Goal: Communication & Community: Answer question/provide support

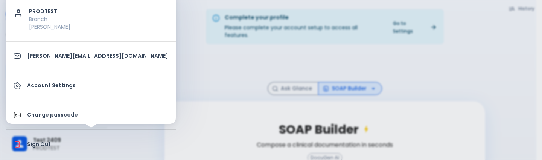
scroll to position [84, 0]
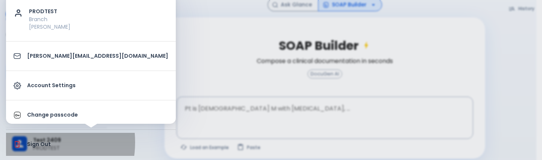
click at [34, 142] on p "Sign Out" at bounding box center [97, 144] width 141 height 8
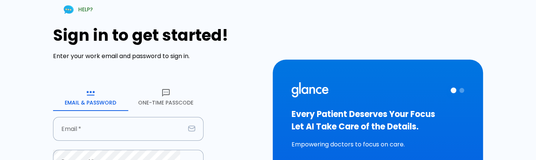
type input "deepashree+2409prod@glance.care"
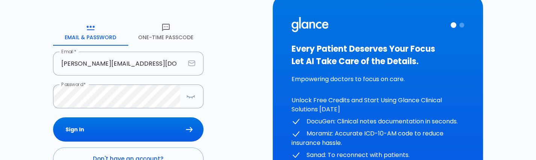
scroll to position [65, 0]
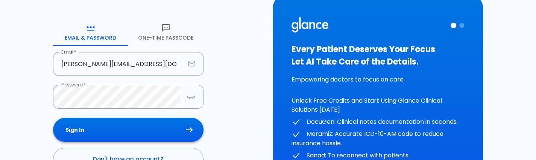
click at [143, 123] on button "Sign In" at bounding box center [128, 129] width 151 height 24
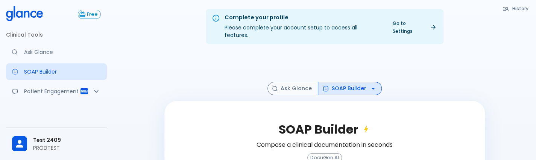
scroll to position [84, 0]
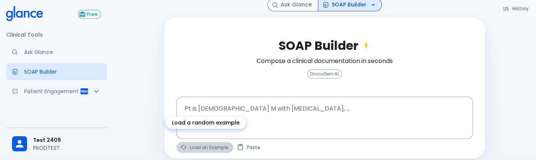
click at [201, 142] on button "Load an Example" at bounding box center [205, 147] width 57 height 11
type textarea "30F, weight loss, palpitations, heat intolerance, HR 121, goiter, TSH undetecta…"
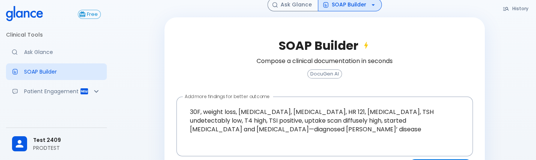
scroll to position [104, 0]
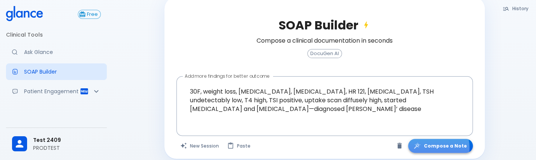
click at [432, 140] on button "Compose a Note" at bounding box center [440, 146] width 65 height 14
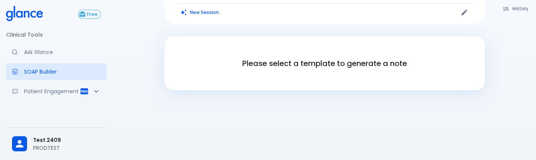
scroll to position [75, 0]
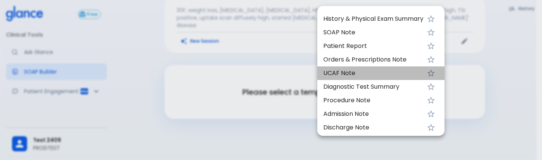
click at [404, 67] on li "UCAF Note" at bounding box center [380, 73] width 127 height 14
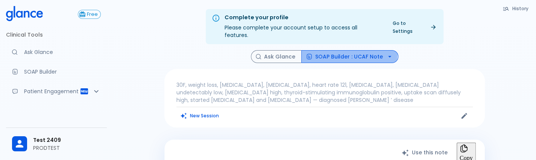
click at [331, 50] on button "SOAP Builder : UCAF Note" at bounding box center [350, 56] width 97 height 13
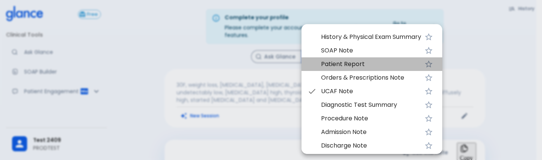
click at [343, 66] on span "Patient Report" at bounding box center [371, 63] width 100 height 9
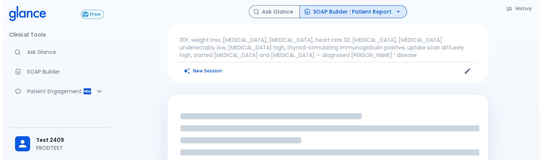
scroll to position [45, 0]
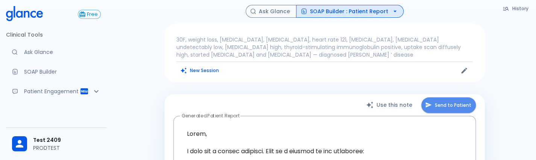
click at [462, 98] on button "Send to Patient" at bounding box center [449, 104] width 55 height 15
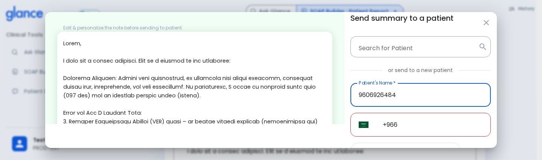
click at [408, 89] on input "9606926484" at bounding box center [420, 95] width 140 height 24
type input "9606926484"
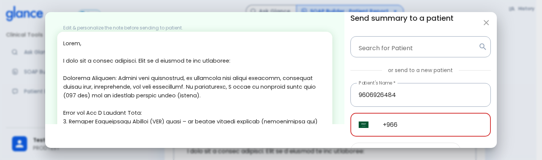
click at [405, 126] on input "+966" at bounding box center [433, 125] width 116 height 24
paste input "96069 26484"
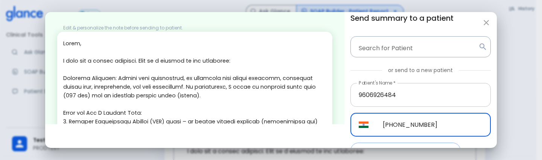
scroll to position [50, 0]
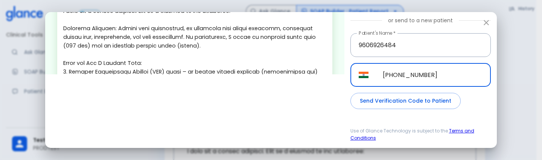
type input "+91 96069 26484"
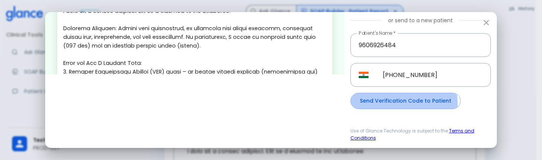
click at [389, 104] on button "Send Verification Code to Patient" at bounding box center [405, 101] width 110 height 16
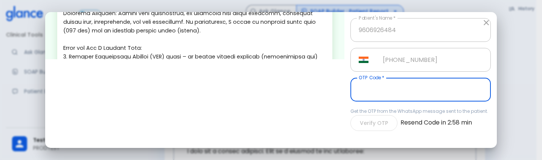
scroll to position [65, 0]
type input "246946"
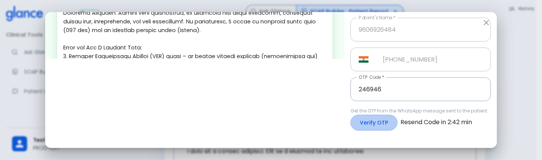
click at [378, 119] on button "Verify OTP" at bounding box center [373, 122] width 47 height 16
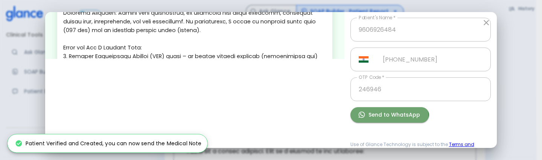
click at [378, 119] on button "Send to WhatsApp" at bounding box center [389, 114] width 79 height 15
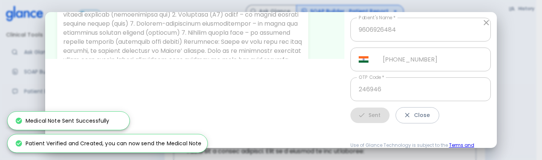
click at [420, 111] on button "Close" at bounding box center [418, 115] width 44 height 16
type input "+966"
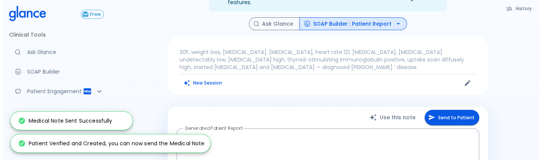
scroll to position [33, 0]
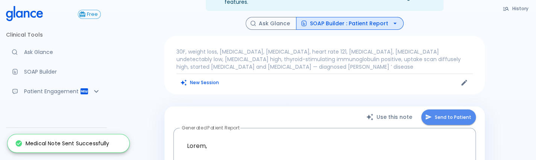
click at [454, 112] on button "Send to Patient" at bounding box center [449, 116] width 55 height 15
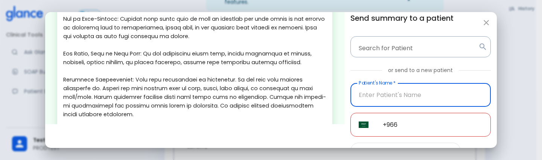
scroll to position [273, 0]
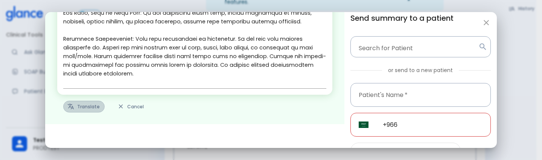
click at [79, 108] on button "Translate" at bounding box center [83, 107] width 41 height 12
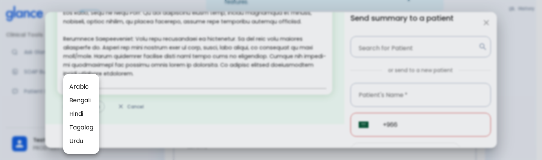
click at [88, 87] on span "Arabic" at bounding box center [81, 86] width 24 height 9
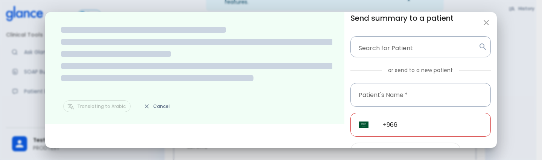
scroll to position [0, 0]
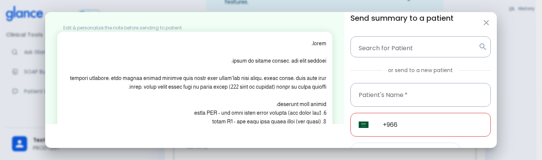
click at [0, 127] on div "Edit & personalize the note before sending to patient. x Translate to Arabic Ca…" at bounding box center [271, 80] width 542 height 160
type textarea "Hello, I wish you a speedy recovery. This is a summary of the encounter: Clinic…"
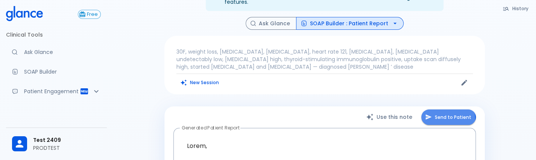
click at [427, 113] on icon "button" at bounding box center [428, 116] width 7 height 7
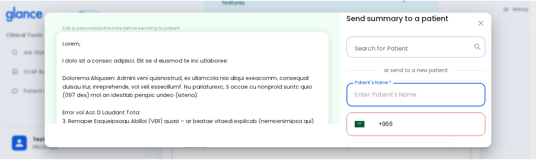
scroll to position [50, 0]
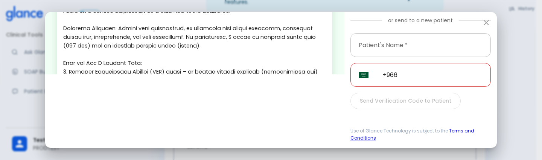
click at [453, 56] on input "Patient's Name   *" at bounding box center [420, 45] width 140 height 24
click at [486, 23] on icon "button" at bounding box center [486, 22] width 9 height 9
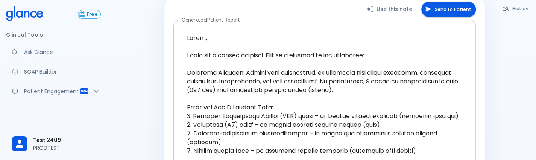
scroll to position [0, 0]
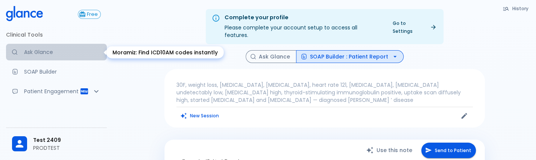
click at [61, 54] on p "Ask Glance" at bounding box center [62, 52] width 77 height 8
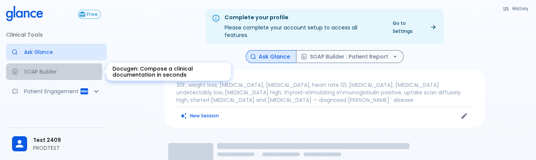
click at [53, 71] on p "SOAP Builder" at bounding box center [62, 72] width 77 height 8
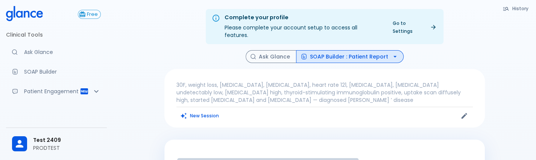
scroll to position [91, 0]
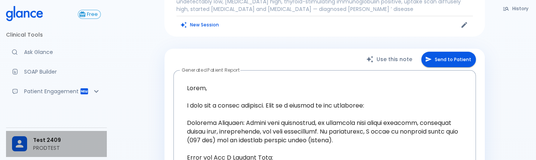
click at [29, 137] on div at bounding box center [22, 143] width 21 height 15
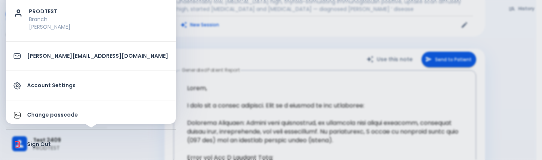
click at [219, 47] on div at bounding box center [271, 80] width 542 height 160
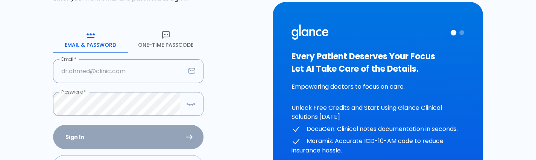
scroll to position [59, 0]
